Goal: Task Accomplishment & Management: Use online tool/utility

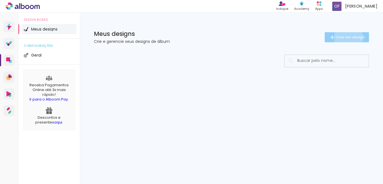
click at [347, 38] on span "Criar um design" at bounding box center [349, 37] width 29 height 4
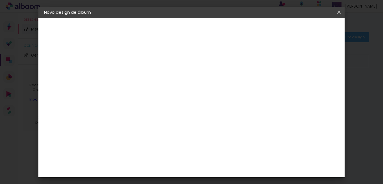
click at [136, 78] on input at bounding box center [136, 75] width 0 height 9
type input "dinho"
type paper-input "dinho"
click at [0, 0] on slot "Avançar" at bounding box center [0, 0] width 0 height 0
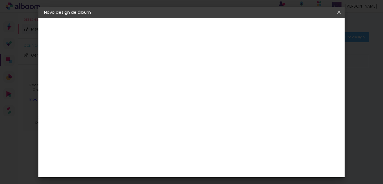
click at [148, 108] on div "AlfaFotoBook" at bounding box center [147, 109] width 30 height 4
click at [0, 0] on slot "Avançar" at bounding box center [0, 0] width 0 height 0
click at [194, 120] on span "15 × 21 cm" at bounding box center [183, 127] width 21 height 15
click at [0, 0] on slot "Avançar" at bounding box center [0, 0] width 0 height 0
click at [271, 60] on div at bounding box center [268, 60] width 5 height 5
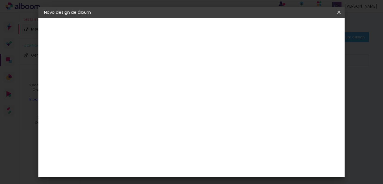
type paper-checkbox "on"
click at [271, 60] on div at bounding box center [268, 60] width 5 height 5
click at [303, 28] on span "Iniciar design" at bounding box center [290, 30] width 25 height 4
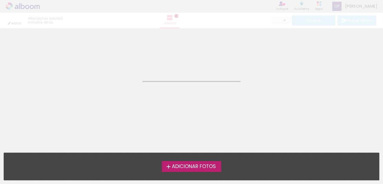
click at [195, 168] on span "Adicionar Fotos" at bounding box center [194, 166] width 44 height 5
click at [0, 0] on input "file" at bounding box center [0, 0] width 0 height 0
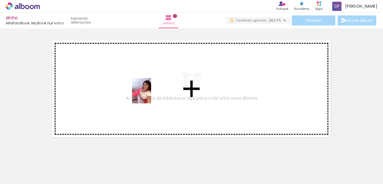
drag, startPoint x: 57, startPoint y: 167, endPoint x: 149, endPoint y: 95, distance: 116.7
click at [149, 95] on quentale-workspace at bounding box center [191, 92] width 383 height 184
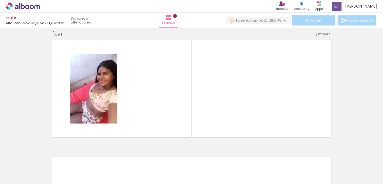
scroll to position [7, 0]
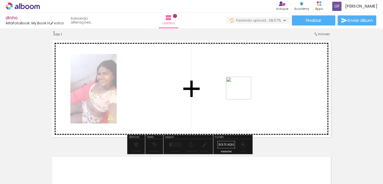
drag, startPoint x: 92, startPoint y: 167, endPoint x: 243, endPoint y: 94, distance: 167.5
click at [243, 94] on quentale-workspace at bounding box center [191, 92] width 383 height 184
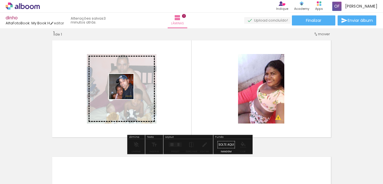
drag, startPoint x: 118, startPoint y: 171, endPoint x: 126, endPoint y: 91, distance: 80.5
click at [126, 91] on quentale-workspace at bounding box center [191, 92] width 383 height 184
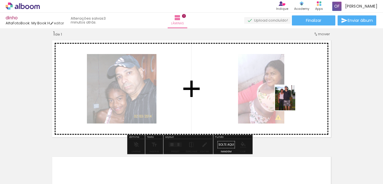
drag, startPoint x: 153, startPoint y: 169, endPoint x: 292, endPoint y: 102, distance: 154.1
click at [292, 102] on quentale-workspace at bounding box center [191, 92] width 383 height 184
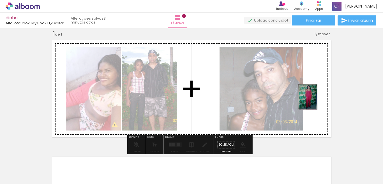
drag, startPoint x: 183, startPoint y: 166, endPoint x: 315, endPoint y: 101, distance: 146.6
click at [315, 101] on quentale-workspace at bounding box center [191, 92] width 383 height 184
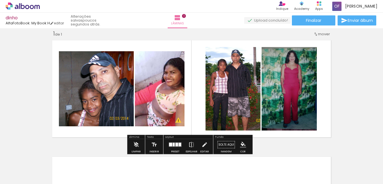
click at [321, 33] on span "mover" at bounding box center [324, 33] width 12 height 5
click at [243, 144] on iron-icon "color picker" at bounding box center [243, 145] width 6 height 6
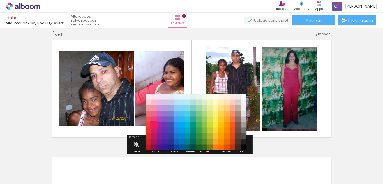
click at [153, 124] on paper-item "#e91e63" at bounding box center [154, 125] width 6 height 6
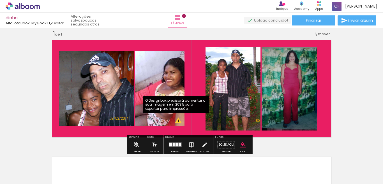
click at [177, 121] on quentale-photo at bounding box center [160, 88] width 50 height 75
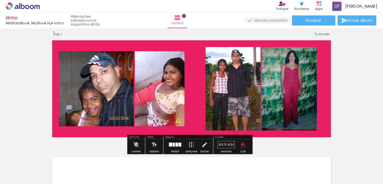
click at [193, 101] on quentale-layouter at bounding box center [191, 89] width 284 height 103
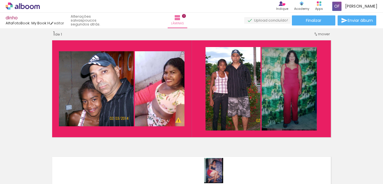
drag, startPoint x: 217, startPoint y: 164, endPoint x: 221, endPoint y: 175, distance: 10.9
click at [221, 175] on div at bounding box center [213, 165] width 21 height 28
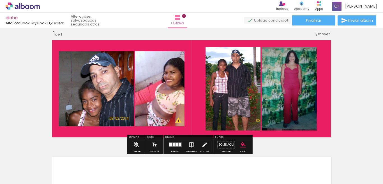
click at [313, 34] on iron-icon at bounding box center [315, 34] width 4 height 4
click at [313, 34] on span "Posição atual:" at bounding box center [302, 33] width 25 height 9
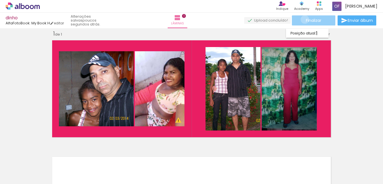
click at [303, 19] on paper-button "Finalizar" at bounding box center [313, 20] width 43 height 10
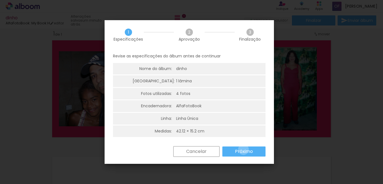
click at [0, 0] on slot "Próximo" at bounding box center [0, 0] width 0 height 0
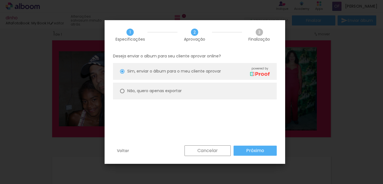
click at [122, 74] on div at bounding box center [122, 71] width 4 height 4
type paper-radio-button "on"
click at [0, 0] on slot "Próximo" at bounding box center [0, 0] width 0 height 0
type input "Alta, 300 DPI"
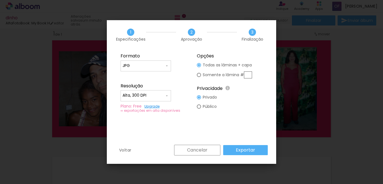
click at [0, 0] on slot "Exportar" at bounding box center [0, 0] width 0 height 0
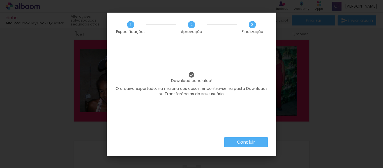
click at [247, 149] on div "Concluir" at bounding box center [191, 146] width 169 height 18
click at [0, 0] on slot "Concluir" at bounding box center [0, 0] width 0 height 0
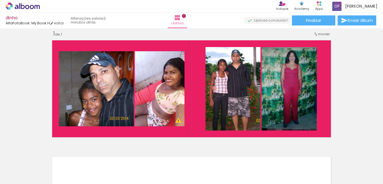
click at [30, 167] on iron-icon at bounding box center [28, 167] width 4 height 4
click at [0, 0] on slot "Todas as fotos" at bounding box center [0, 0] width 0 height 0
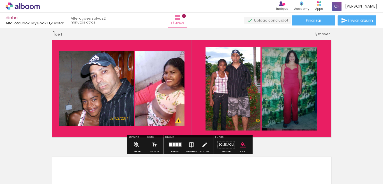
click at [319, 33] on span "mover" at bounding box center [324, 33] width 12 height 5
click at [319, 33] on paper-item "Posição atual: 1" at bounding box center [307, 33] width 43 height 9
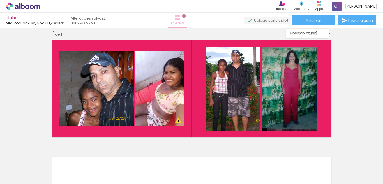
click at [181, 19] on iron-icon at bounding box center [177, 17] width 7 height 7
click at [186, 15] on span "1" at bounding box center [184, 16] width 4 height 4
click at [184, 21] on span "Lâminas" at bounding box center [177, 23] width 13 height 5
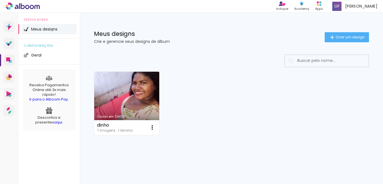
click at [144, 100] on link "Criado em 25/08/25" at bounding box center [126, 103] width 65 height 63
click at [151, 127] on iron-icon at bounding box center [152, 127] width 7 height 7
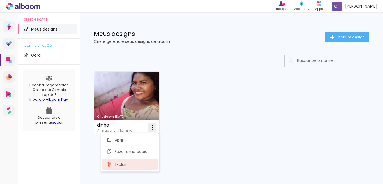
click at [120, 163] on span "Excluir" at bounding box center [121, 164] width 12 height 4
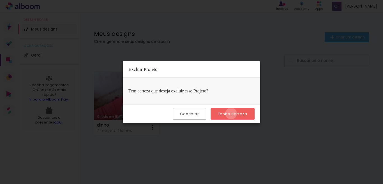
click at [0, 0] on slot "Tenho certeza" at bounding box center [0, 0] width 0 height 0
